Goal: Task Accomplishment & Management: Manage account settings

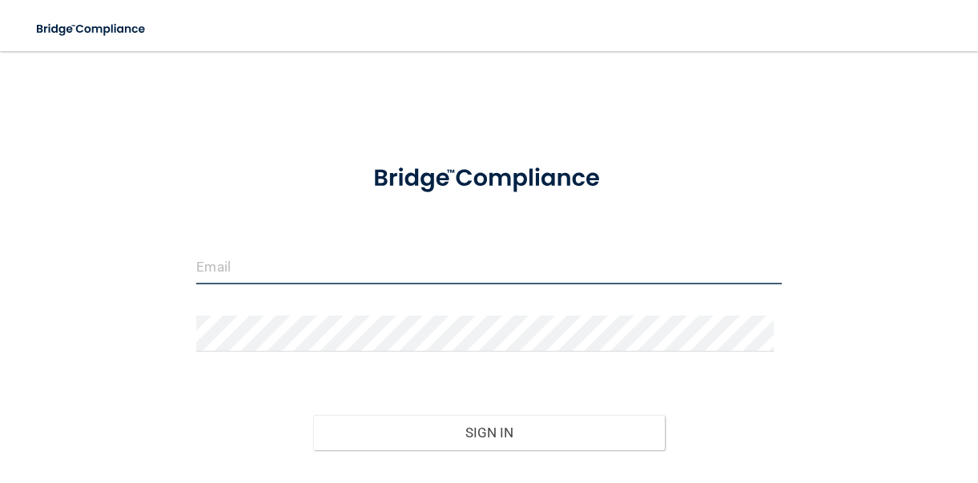
click at [234, 250] on input "email" at bounding box center [488, 266] width 585 height 36
type input "[PERSON_NAME][EMAIL_ADDRESS][DOMAIN_NAME]"
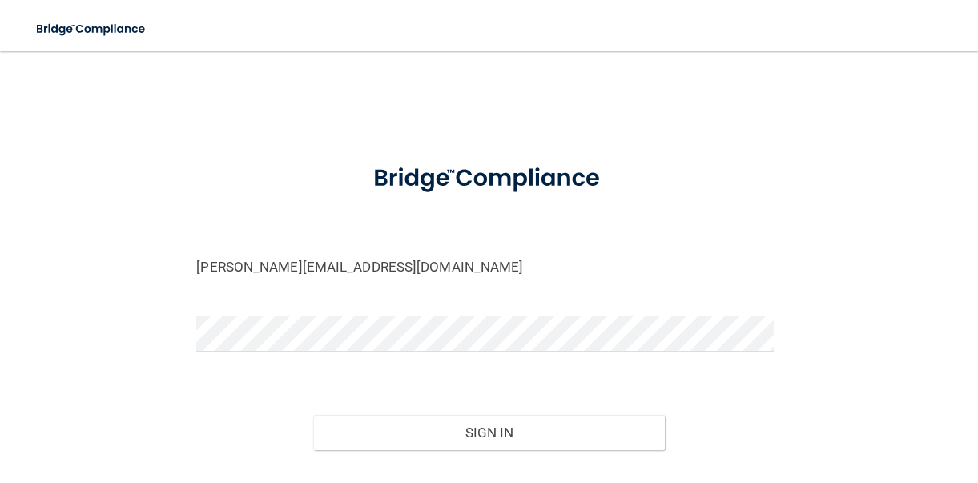
click at [410, 454] on div "Forgot Password?" at bounding box center [488, 479] width 609 height 58
click at [410, 450] on div "Forgot Password?" at bounding box center [488, 479] width 609 height 58
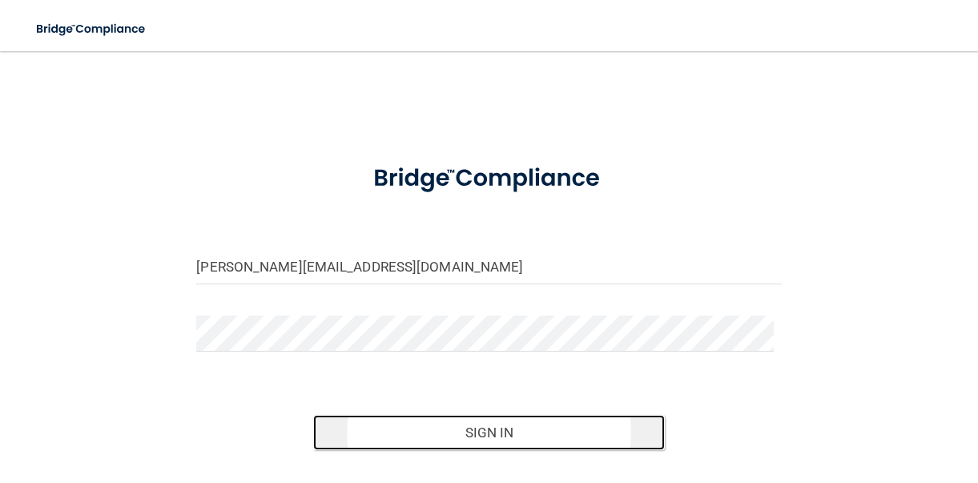
click at [561, 439] on button "Sign In" at bounding box center [488, 432] width 351 height 35
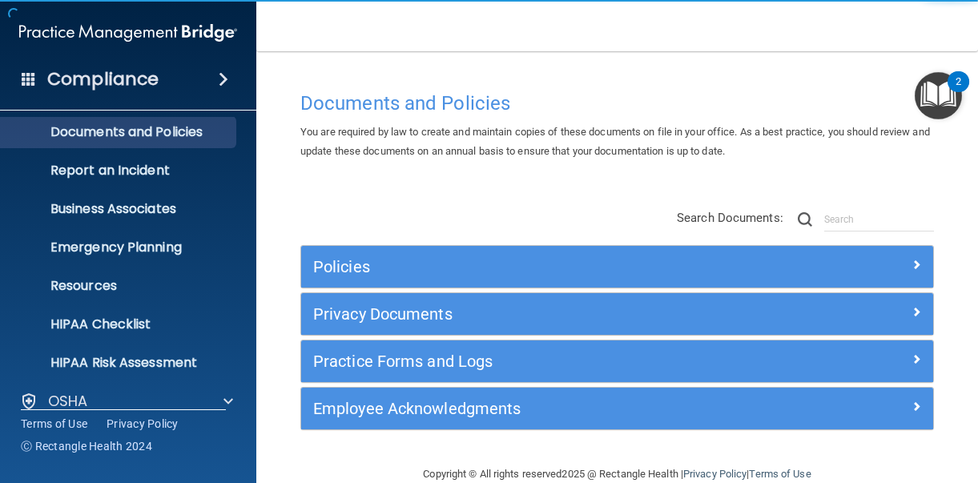
scroll to position [181, 0]
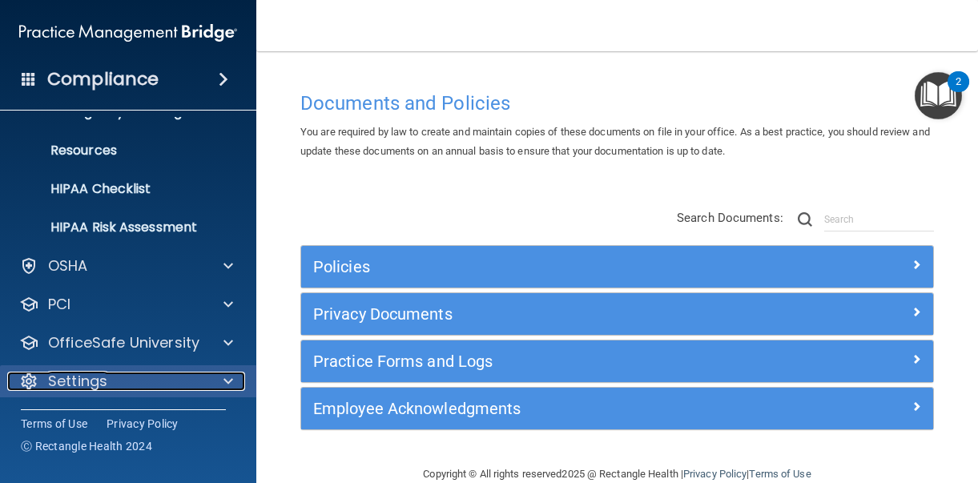
click at [111, 372] on div "Settings" at bounding box center [106, 381] width 199 height 19
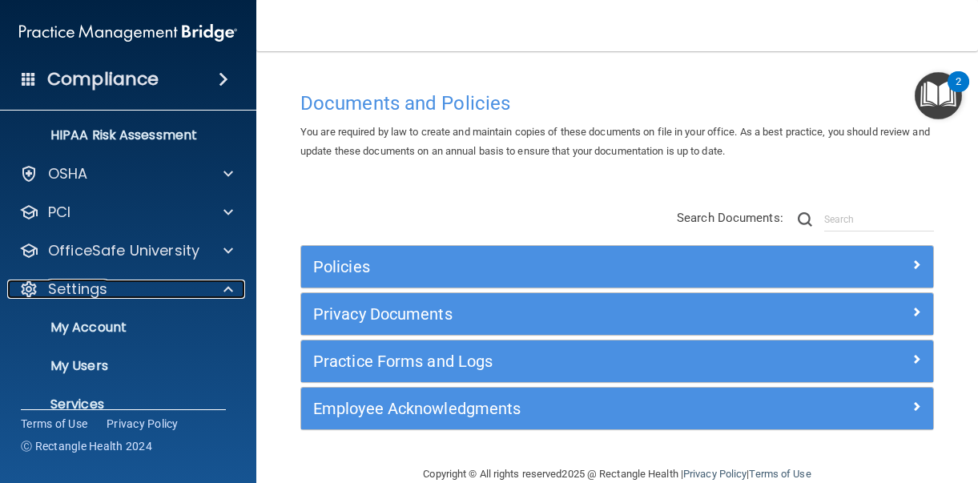
scroll to position [335, 0]
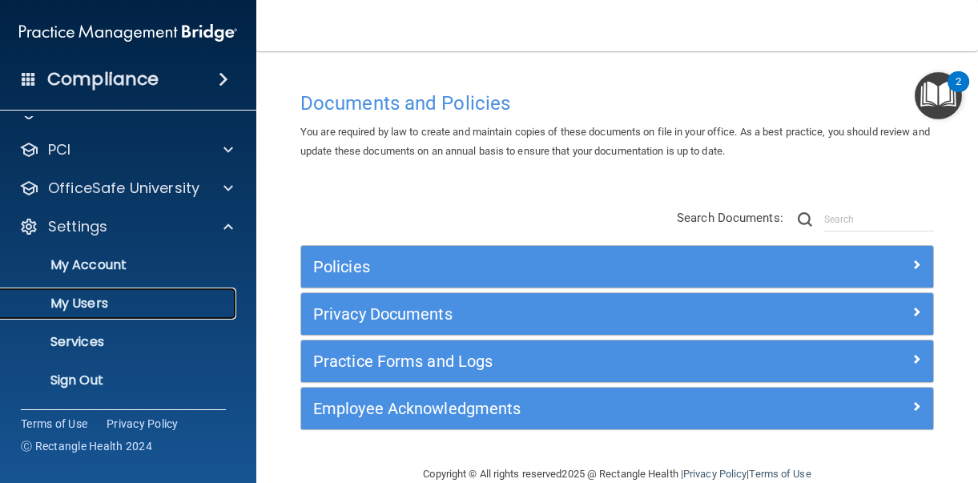
click at [82, 308] on p "My Users" at bounding box center [119, 304] width 219 height 16
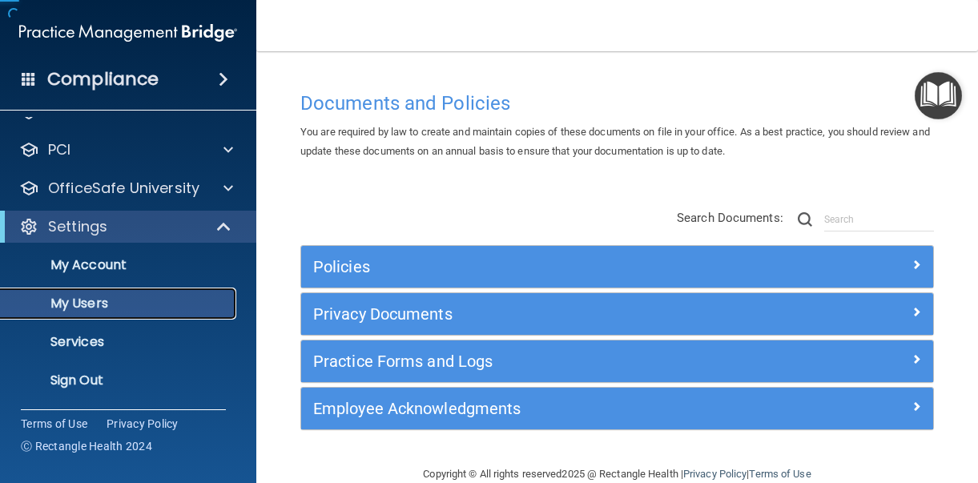
scroll to position [66, 0]
click at [82, 303] on p "My Users" at bounding box center [119, 304] width 219 height 16
select select "20"
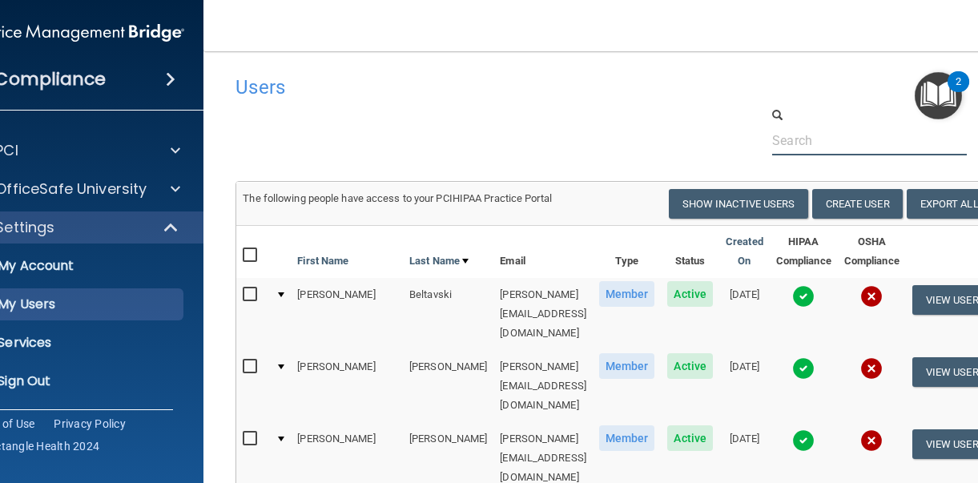
click at [859, 143] on input "text" at bounding box center [869, 141] width 195 height 30
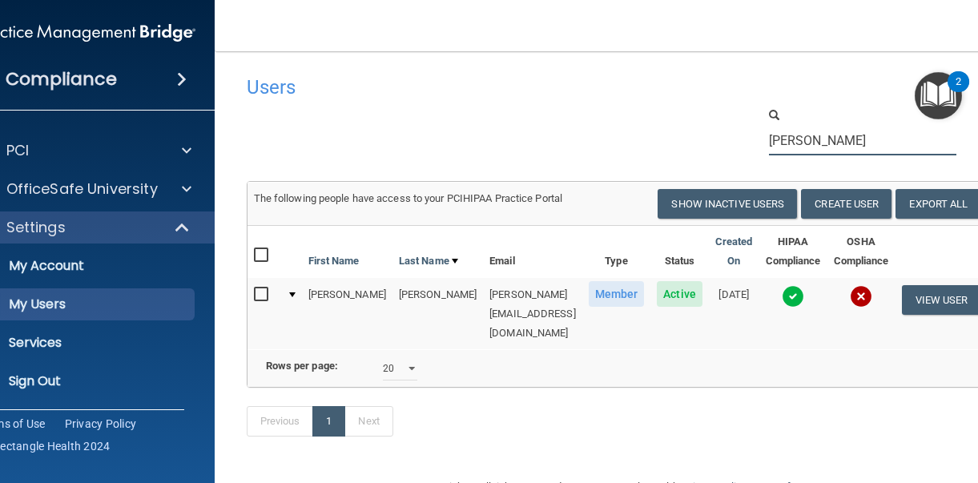
type input "[PERSON_NAME]"
click at [792, 296] on img at bounding box center [793, 296] width 22 height 22
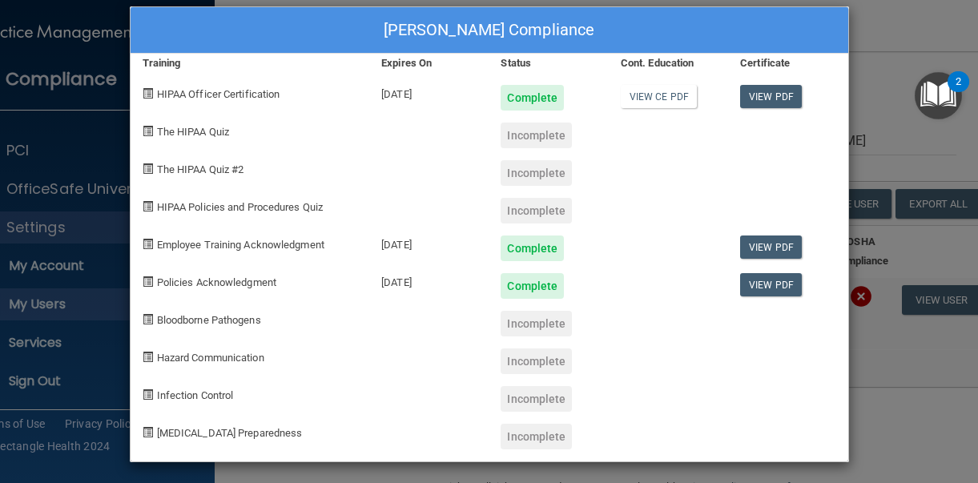
scroll to position [10, 0]
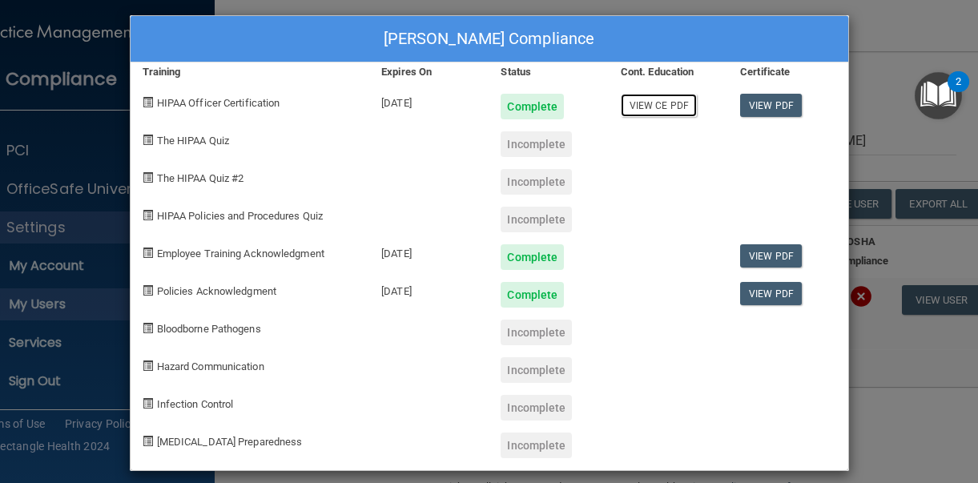
click at [674, 101] on link "View CE PDF" at bounding box center [659, 105] width 76 height 23
click at [760, 104] on link "View PDF" at bounding box center [771, 105] width 62 height 23
